Goal: Navigation & Orientation: Find specific page/section

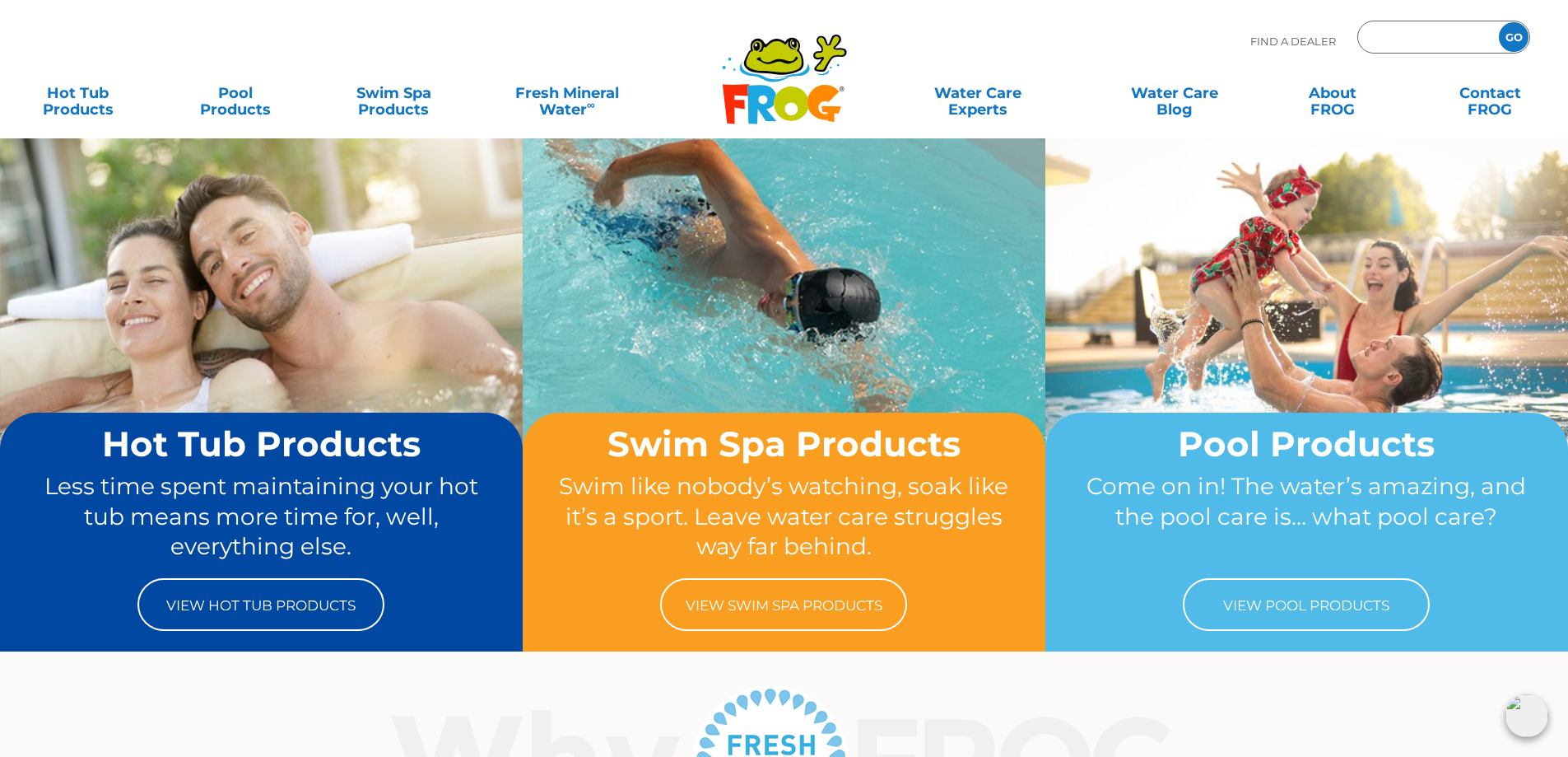
click at [1382, 32] on input "Zip Code Form" at bounding box center [1426, 37] width 111 height 24
type input "54893"
click at [1499, 22] on input "GO" at bounding box center [1514, 37] width 30 height 30
click at [1507, 32] on input "GO" at bounding box center [1514, 37] width 30 height 30
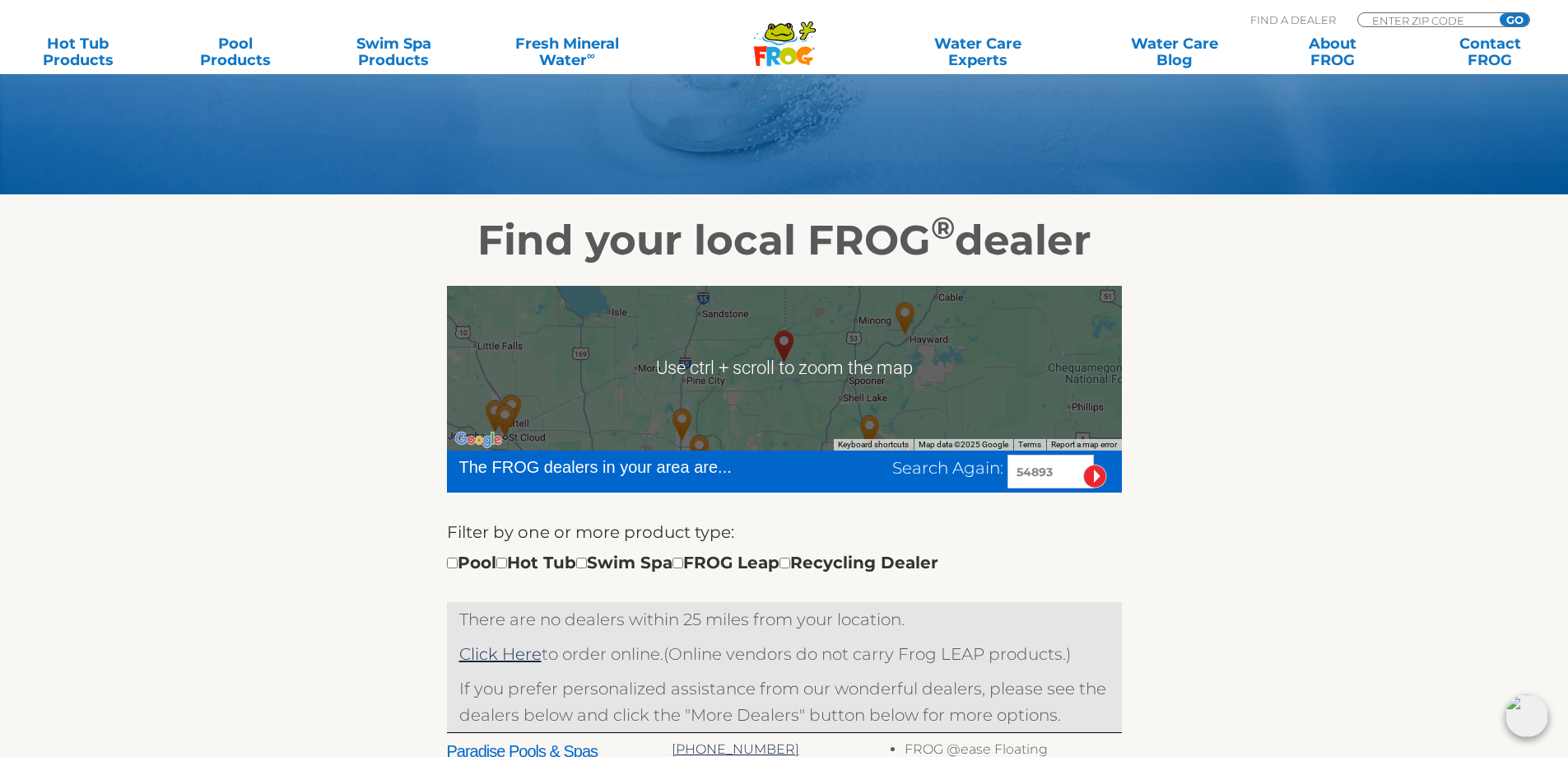
scroll to position [247, 0]
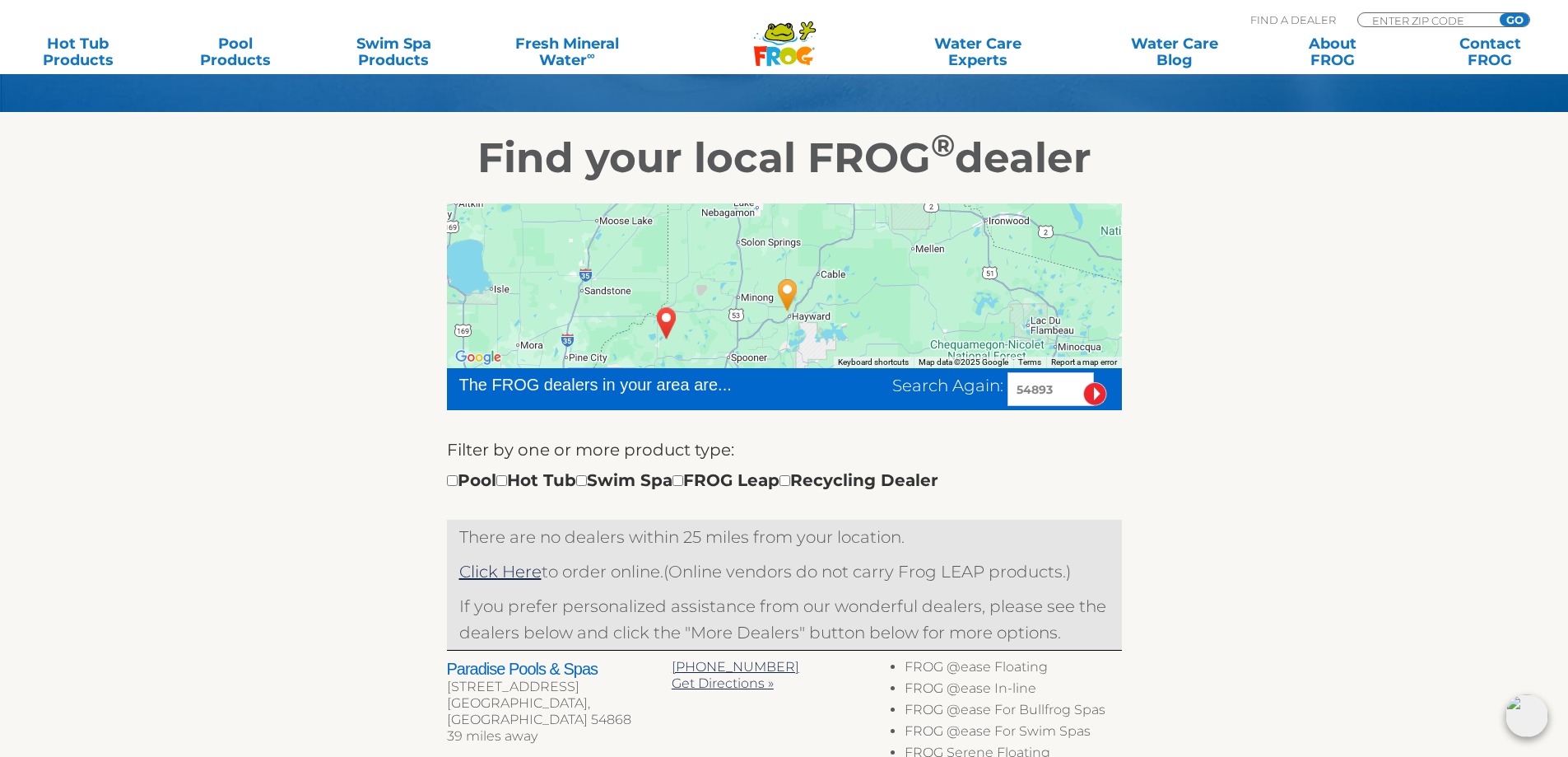
drag, startPoint x: 898, startPoint y: 289, endPoint x: 773, endPoint y: 357, distance: 142.3
click at [773, 357] on div at bounding box center [784, 285] width 675 height 165
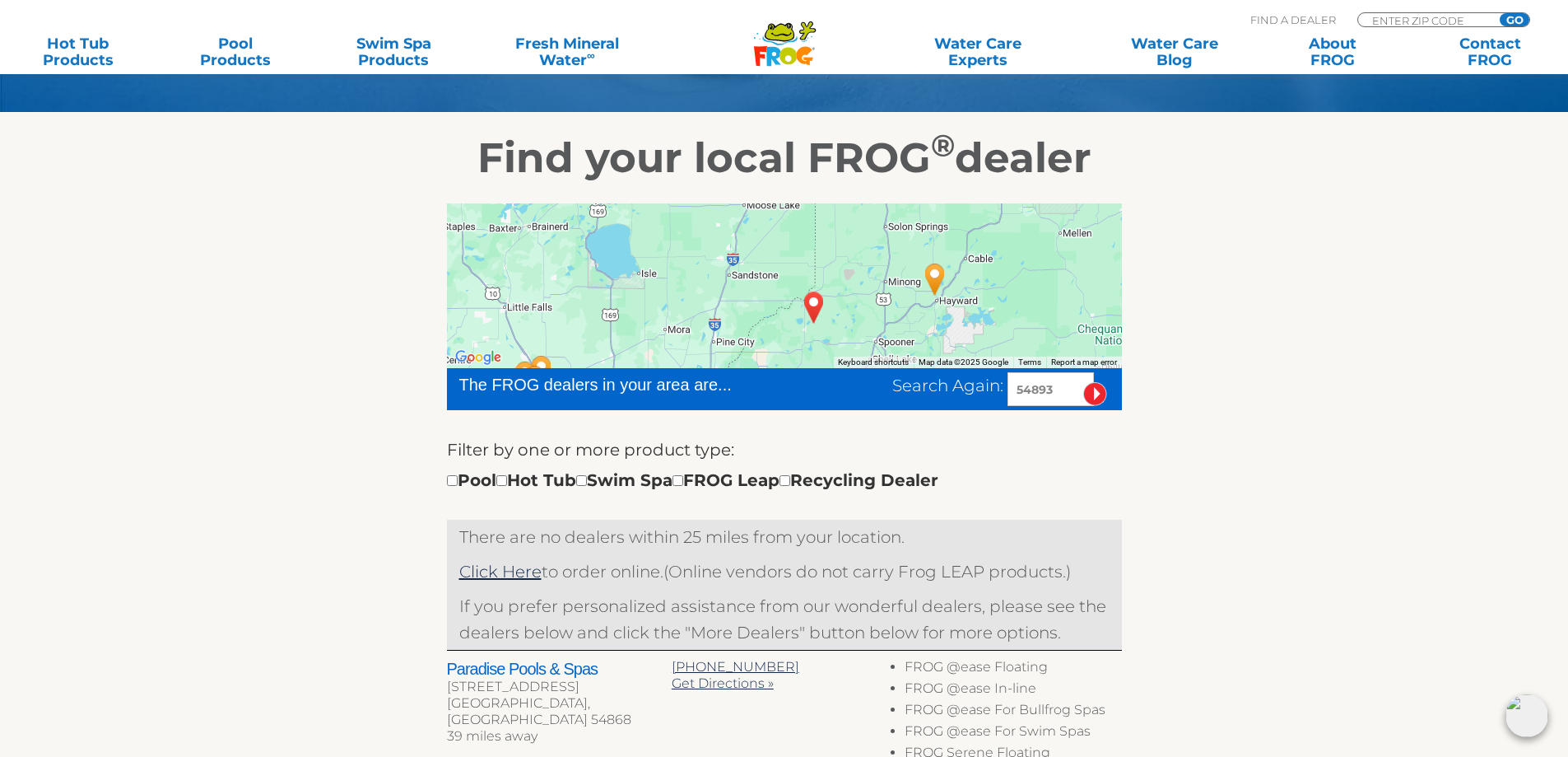
click at [969, 224] on div at bounding box center [784, 285] width 675 height 165
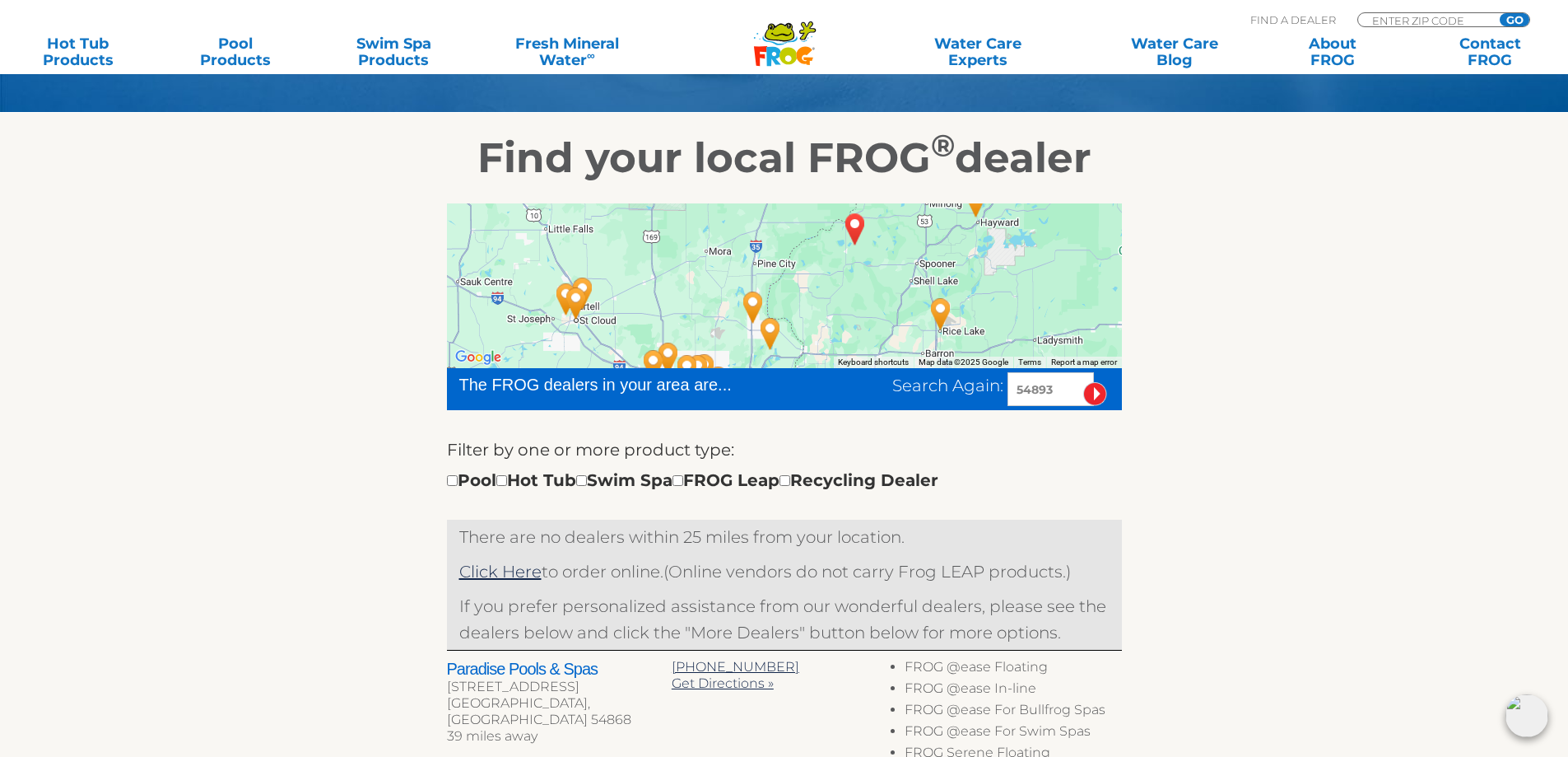
drag, startPoint x: 788, startPoint y: 345, endPoint x: 829, endPoint y: 259, distance: 95.3
click at [829, 259] on div at bounding box center [784, 285] width 675 height 165
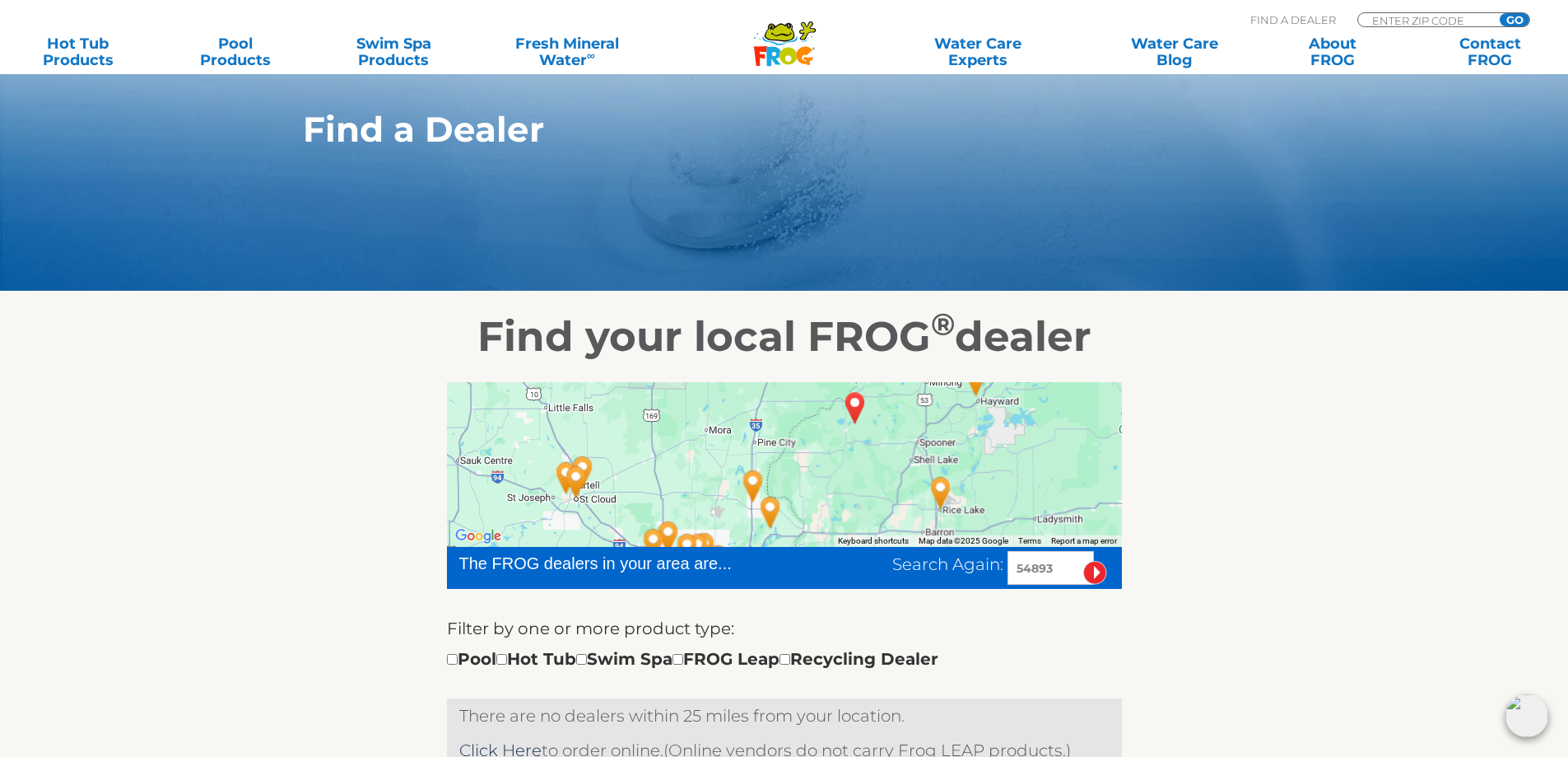
scroll to position [0, 0]
